Goal: Task Accomplishment & Management: Manage account settings

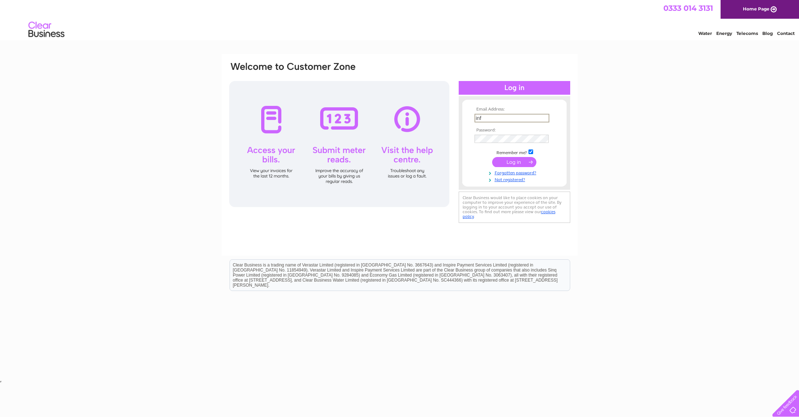
type input "info"
type input "info@hockingold.com"
click at [514, 161] on input "submit" at bounding box center [514, 162] width 44 height 10
click at [516, 162] on input "submit" at bounding box center [514, 162] width 44 height 10
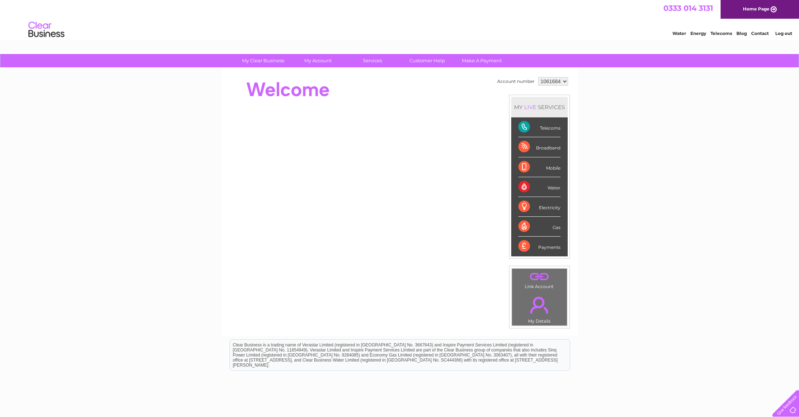
click at [724, 35] on link "Telecoms" at bounding box center [722, 33] width 22 height 5
click at [552, 248] on div "Payments" at bounding box center [540, 245] width 42 height 19
click at [524, 247] on div "Payments" at bounding box center [540, 245] width 42 height 19
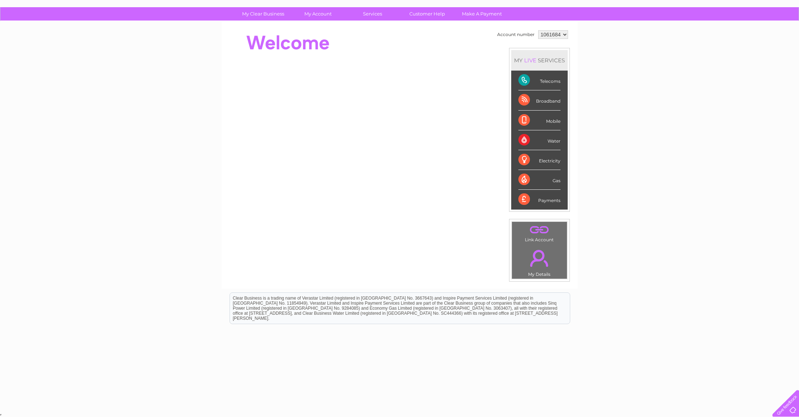
scroll to position [46, 0]
click at [553, 203] on div "Payments" at bounding box center [540, 199] width 42 height 19
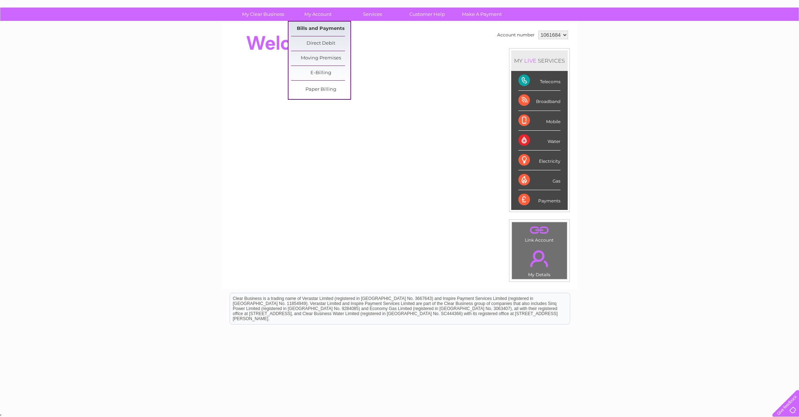
click at [310, 27] on link "Bills and Payments" at bounding box center [320, 29] width 59 height 14
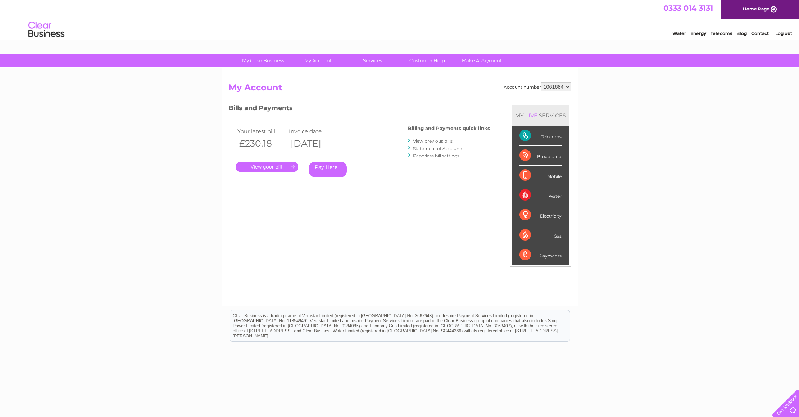
click at [278, 168] on link "." at bounding box center [267, 167] width 63 height 10
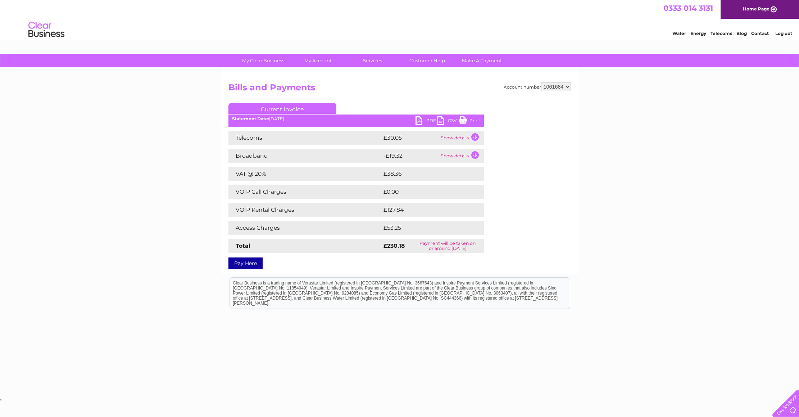
click at [431, 120] on link "PDF" at bounding box center [427, 121] width 22 height 10
drag, startPoint x: 615, startPoint y: 22, endPoint x: 620, endPoint y: 19, distance: 6.3
click at [615, 22] on div "Water Energy Telecoms Blog Contact Log out" at bounding box center [399, 30] width 799 height 23
click at [784, 33] on link "Log out" at bounding box center [783, 33] width 17 height 5
